Goal: Check status: Check status

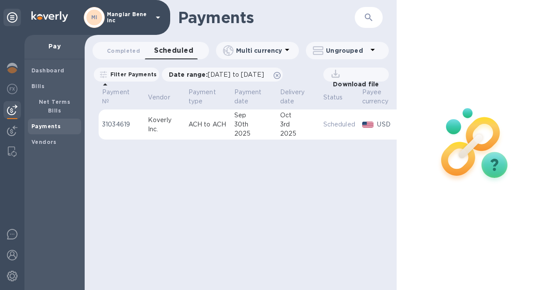
click at [134, 14] on p "Mangiar Bene inc" at bounding box center [129, 17] width 44 height 12
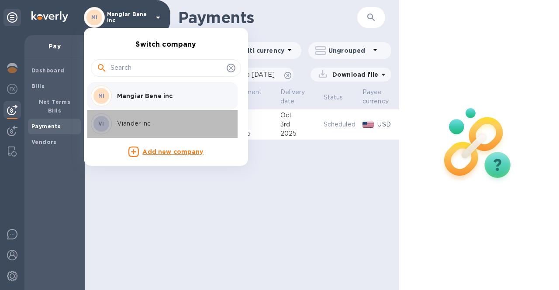
click at [129, 122] on p "Viander inc" at bounding box center [172, 123] width 110 height 9
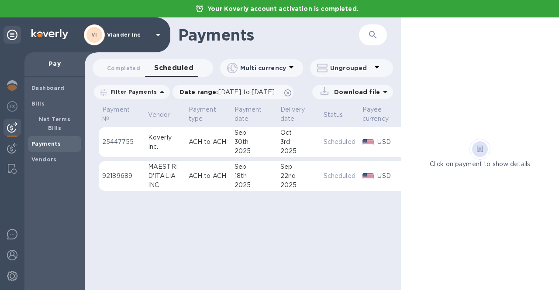
click at [169, 229] on div "Payments ​ Completed 0 Scheduled 0 Multi currency Ungrouped Filter Payments Dat…" at bounding box center [243, 153] width 316 height 273
click at [15, 86] on img at bounding box center [12, 85] width 10 height 10
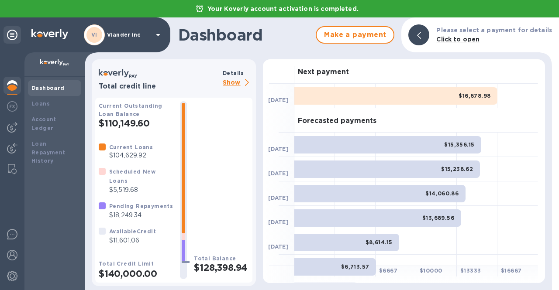
click at [154, 35] on icon at bounding box center [158, 35] width 10 height 10
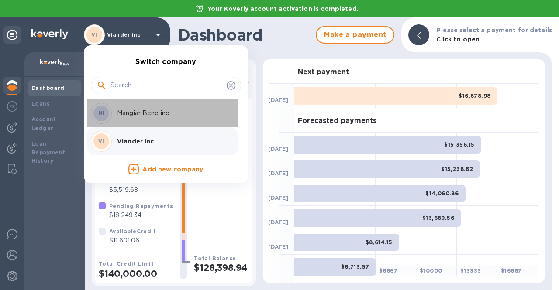
click at [146, 114] on p "Mangiar Bene inc" at bounding box center [172, 113] width 110 height 9
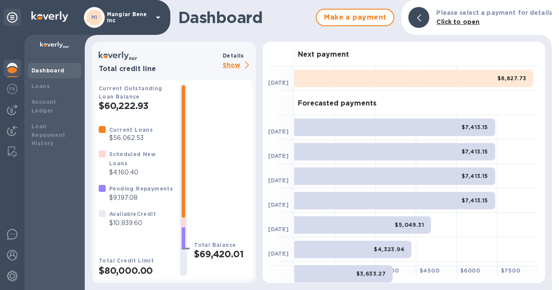
click at [112, 17] on p "Mangiar Bene inc" at bounding box center [129, 17] width 44 height 12
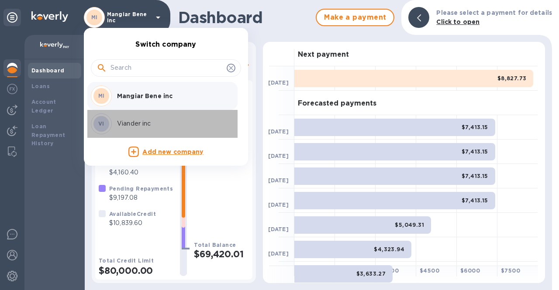
click at [121, 128] on p "Viander inc" at bounding box center [172, 123] width 110 height 9
